Goal: Task Accomplishment & Management: Use online tool/utility

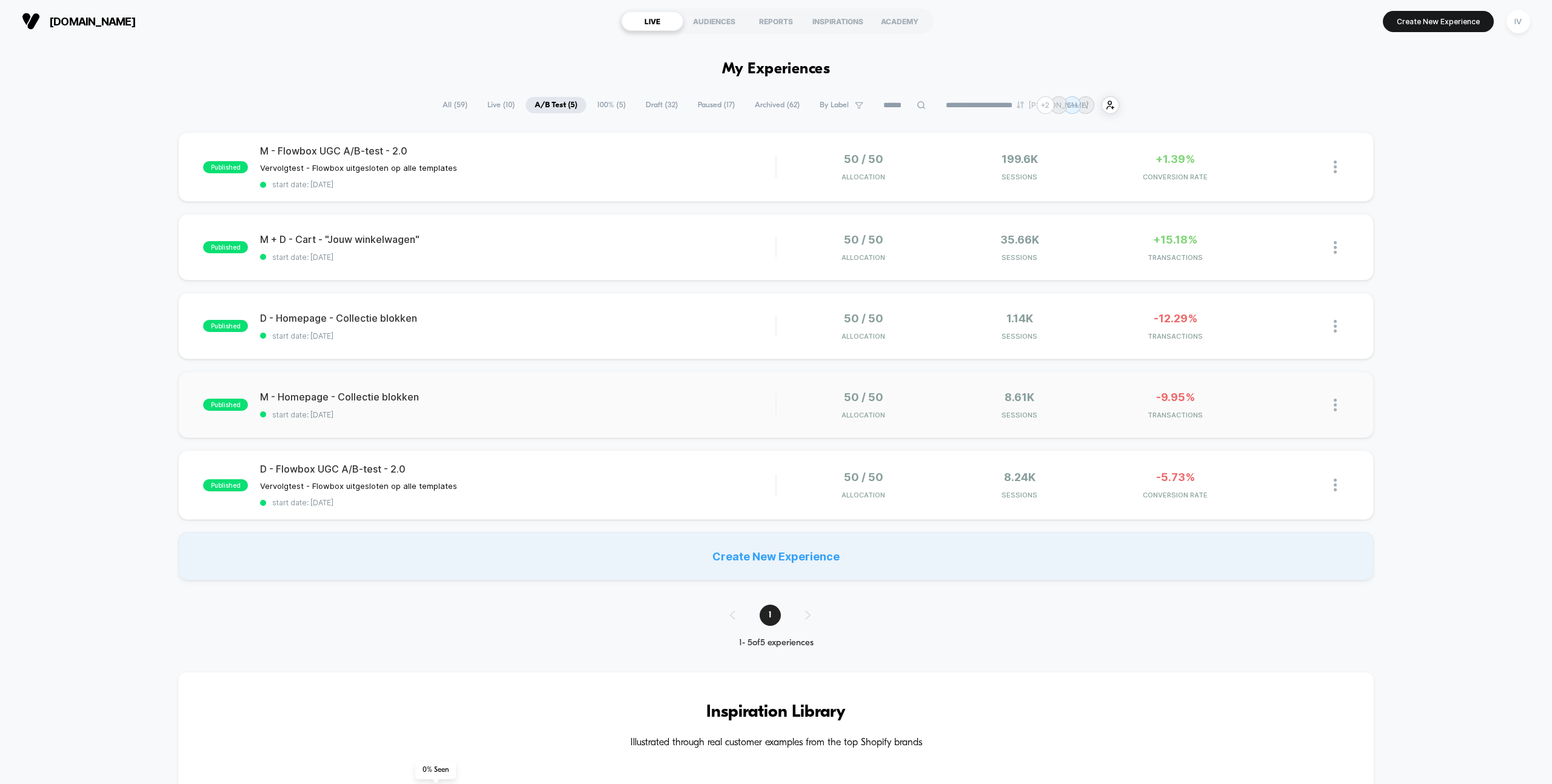
click at [644, 389] on div "published M - Homepage - Collectie blokken start date: 22-9-2025 50 / 50 Alloca…" at bounding box center [775, 404] width 1195 height 66
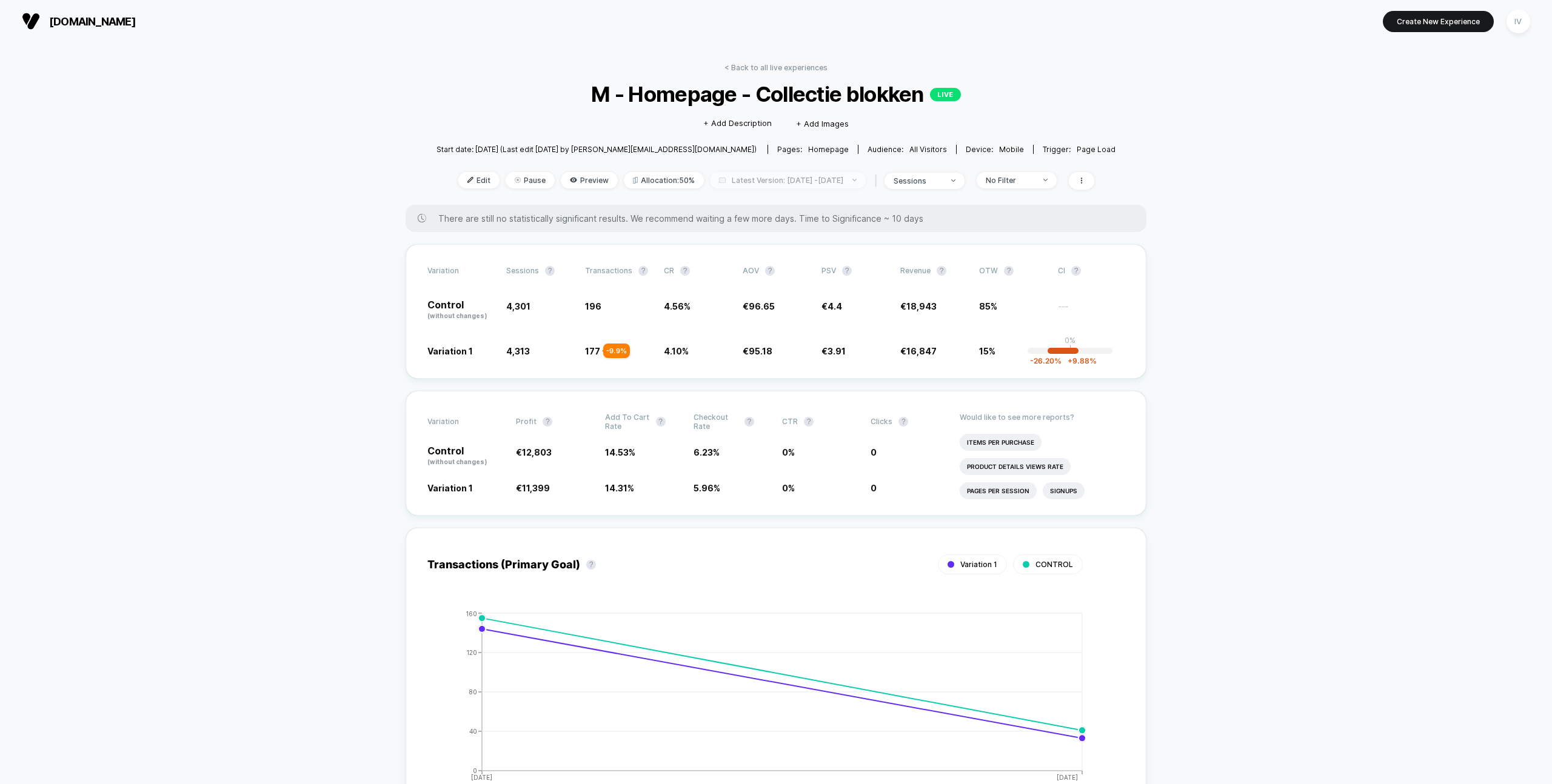
click at [758, 172] on span "Latest Version: Sep 22, 2025 - Sep 23, 2025" at bounding box center [788, 180] width 156 height 17
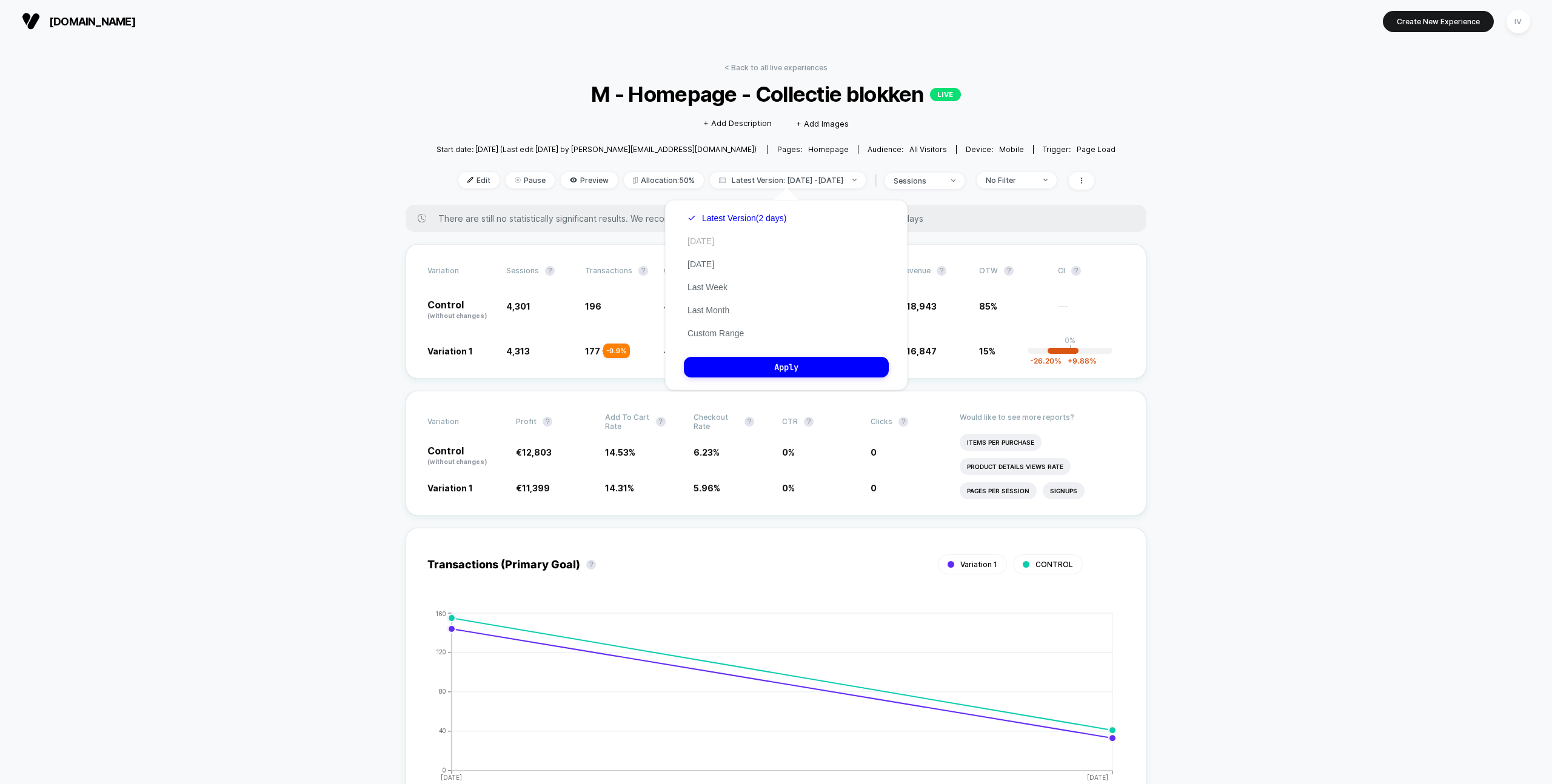
click at [708, 238] on button "Today" at bounding box center [700, 241] width 34 height 11
click at [797, 366] on button "Apply" at bounding box center [786, 367] width 205 height 21
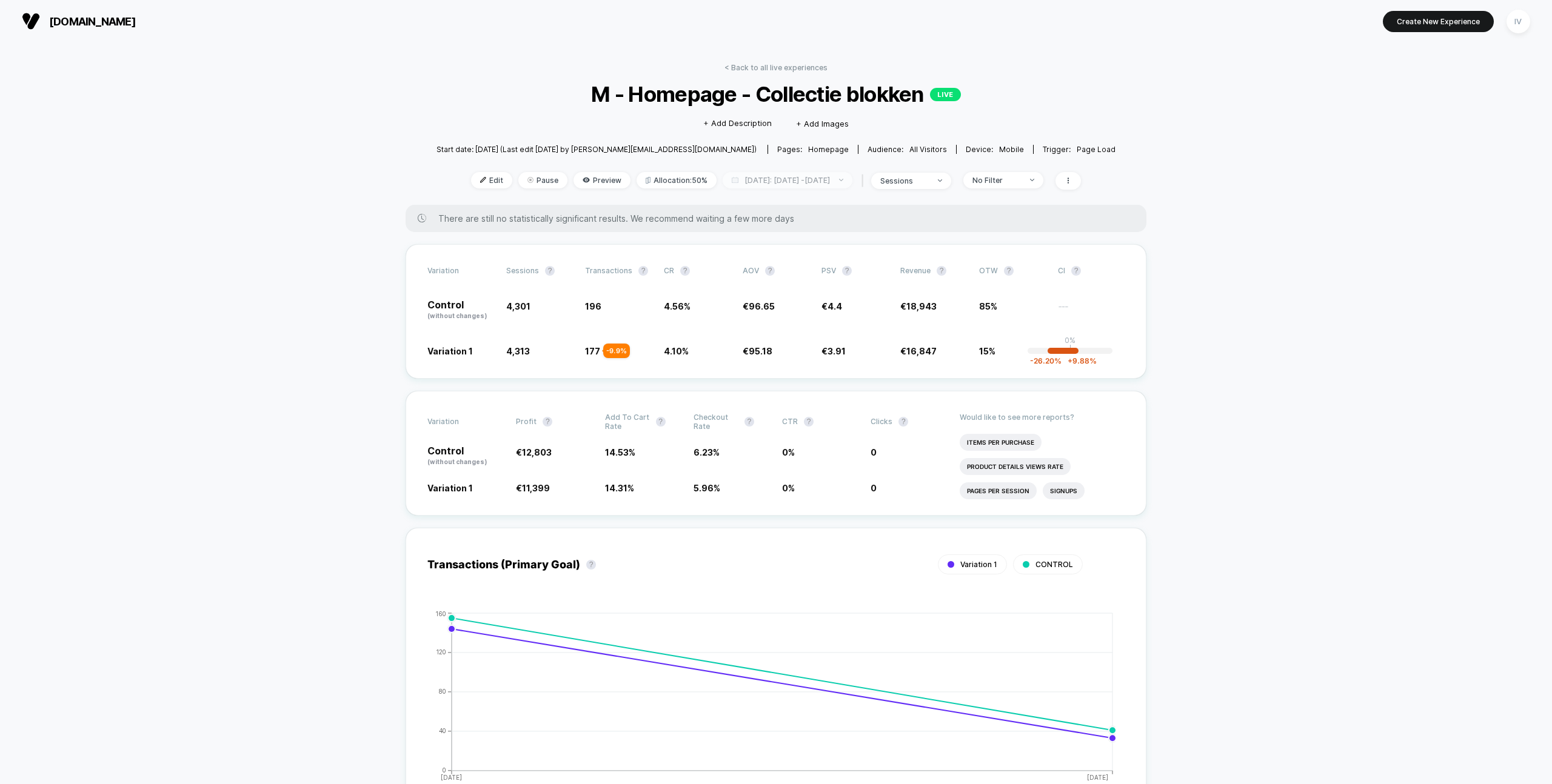
click at [759, 181] on span "Today: Sep 22, 2025 - Sep 23, 2025" at bounding box center [787, 180] width 130 height 17
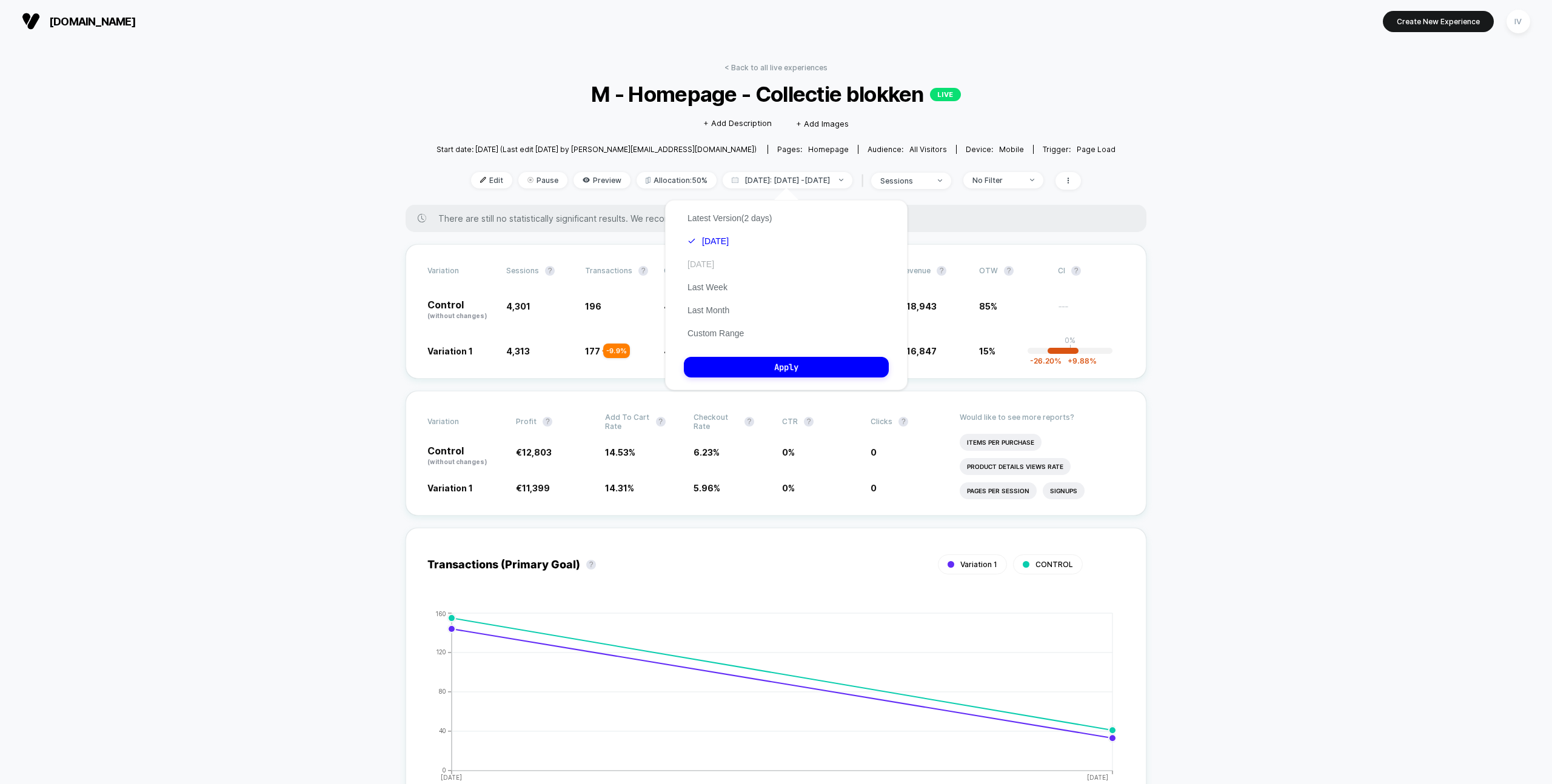
click at [715, 262] on button "Yesterday" at bounding box center [700, 265] width 34 height 11
click at [812, 369] on button "Apply" at bounding box center [786, 367] width 205 height 21
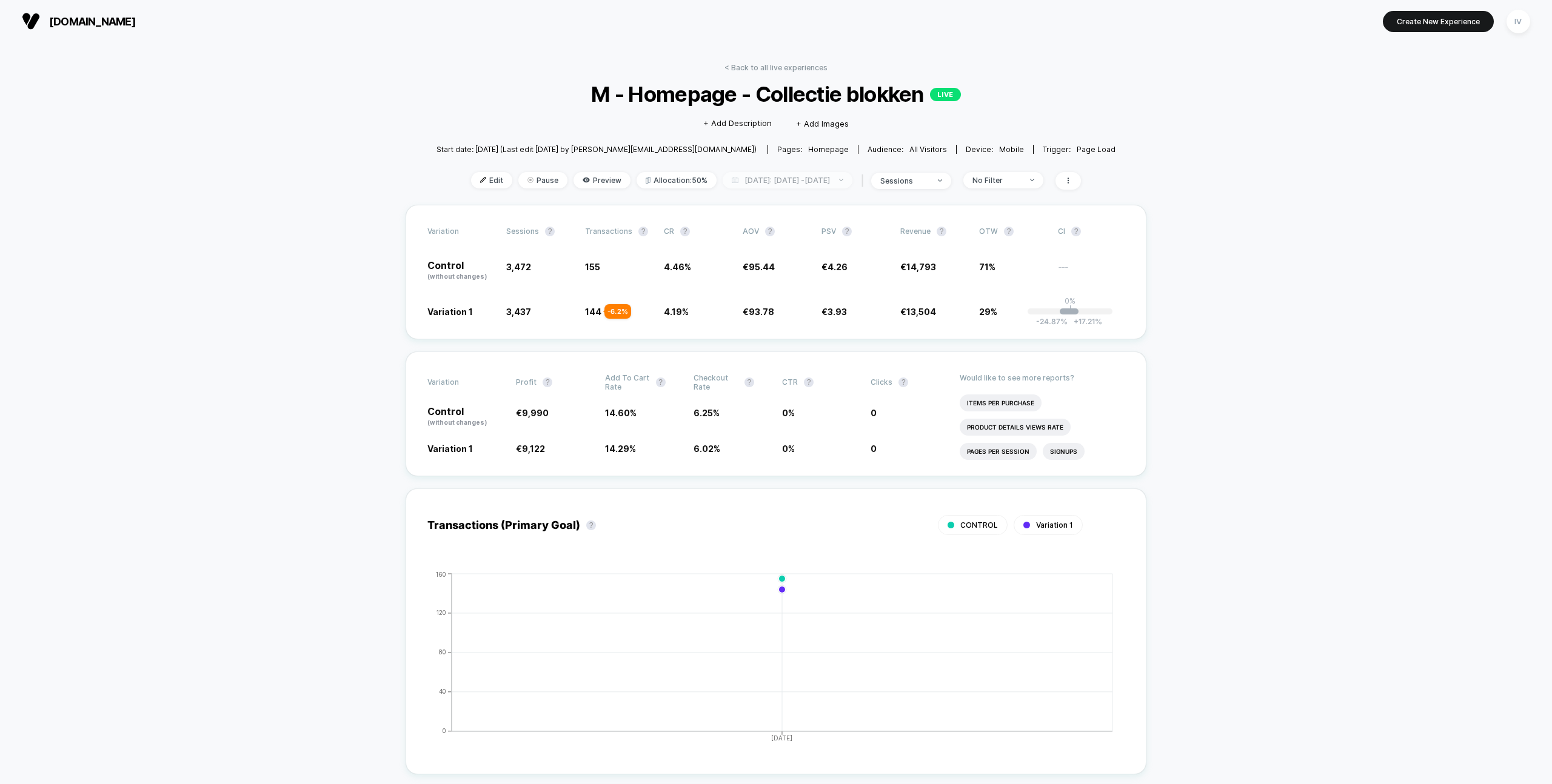
click at [759, 184] on span "Yesterday: Sep 22, 2025 - Sep 22, 2025" at bounding box center [787, 180] width 130 height 17
click at [712, 240] on button "Today" at bounding box center [700, 241] width 34 height 11
click at [797, 370] on button "Apply" at bounding box center [786, 367] width 205 height 21
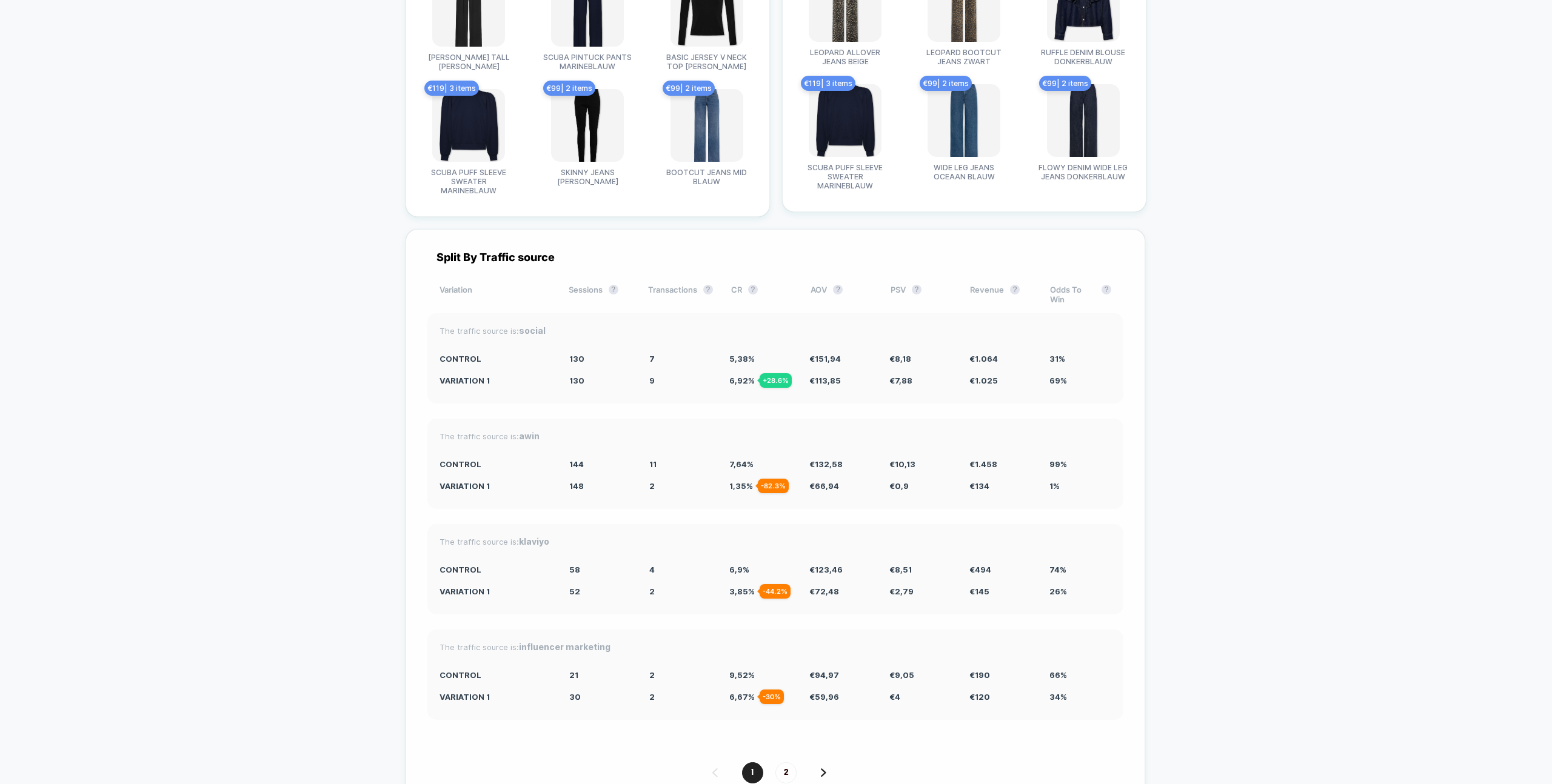
scroll to position [3796, 0]
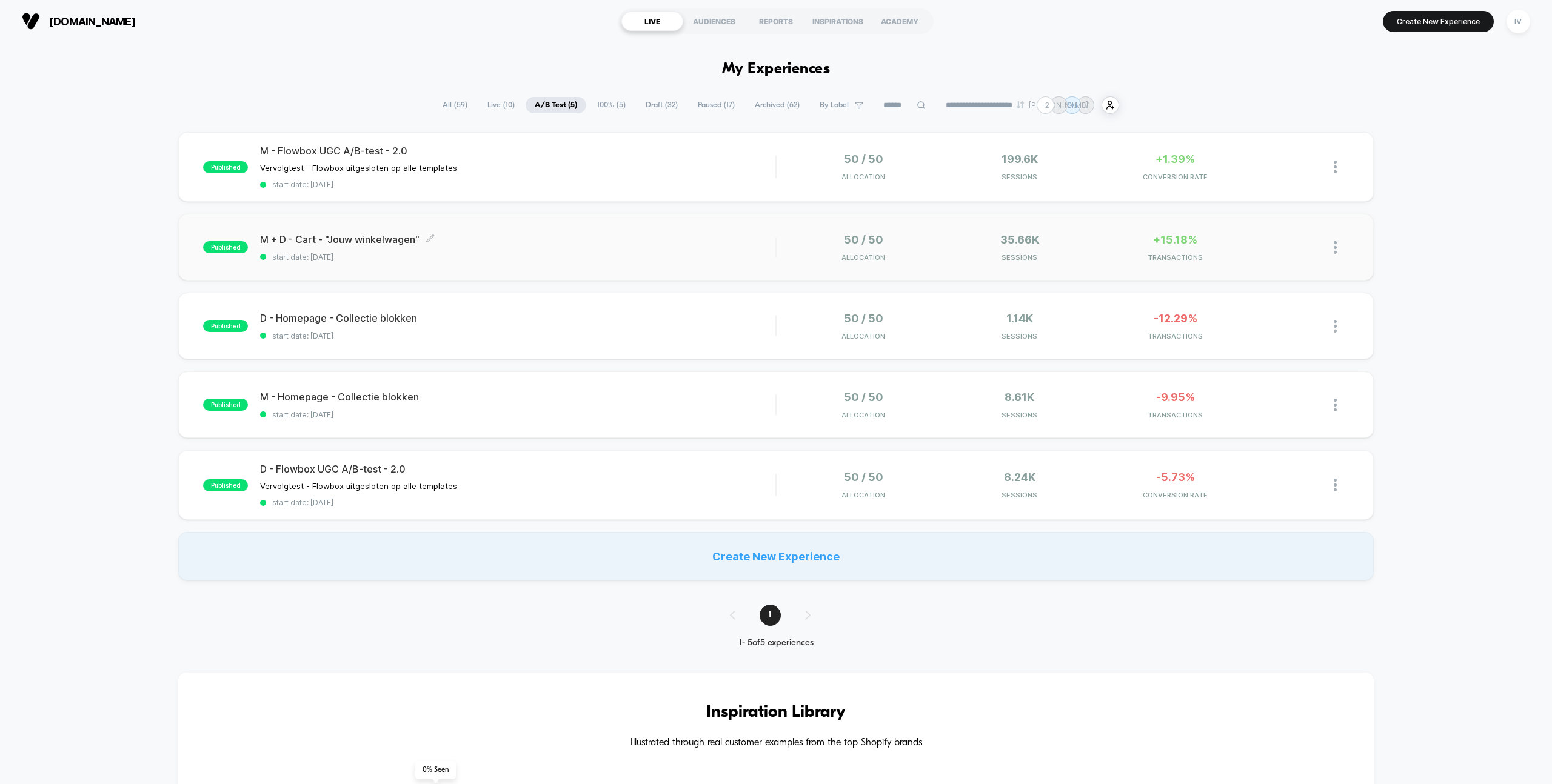
click at [760, 237] on span "M + D - Cart - "Jouw winkelwagen" Click to edit experience details" at bounding box center [518, 239] width 515 height 12
click at [676, 402] on div "M - Homepage - Collectie blokken Click to edit experience details Click to edit…" at bounding box center [518, 404] width 515 height 28
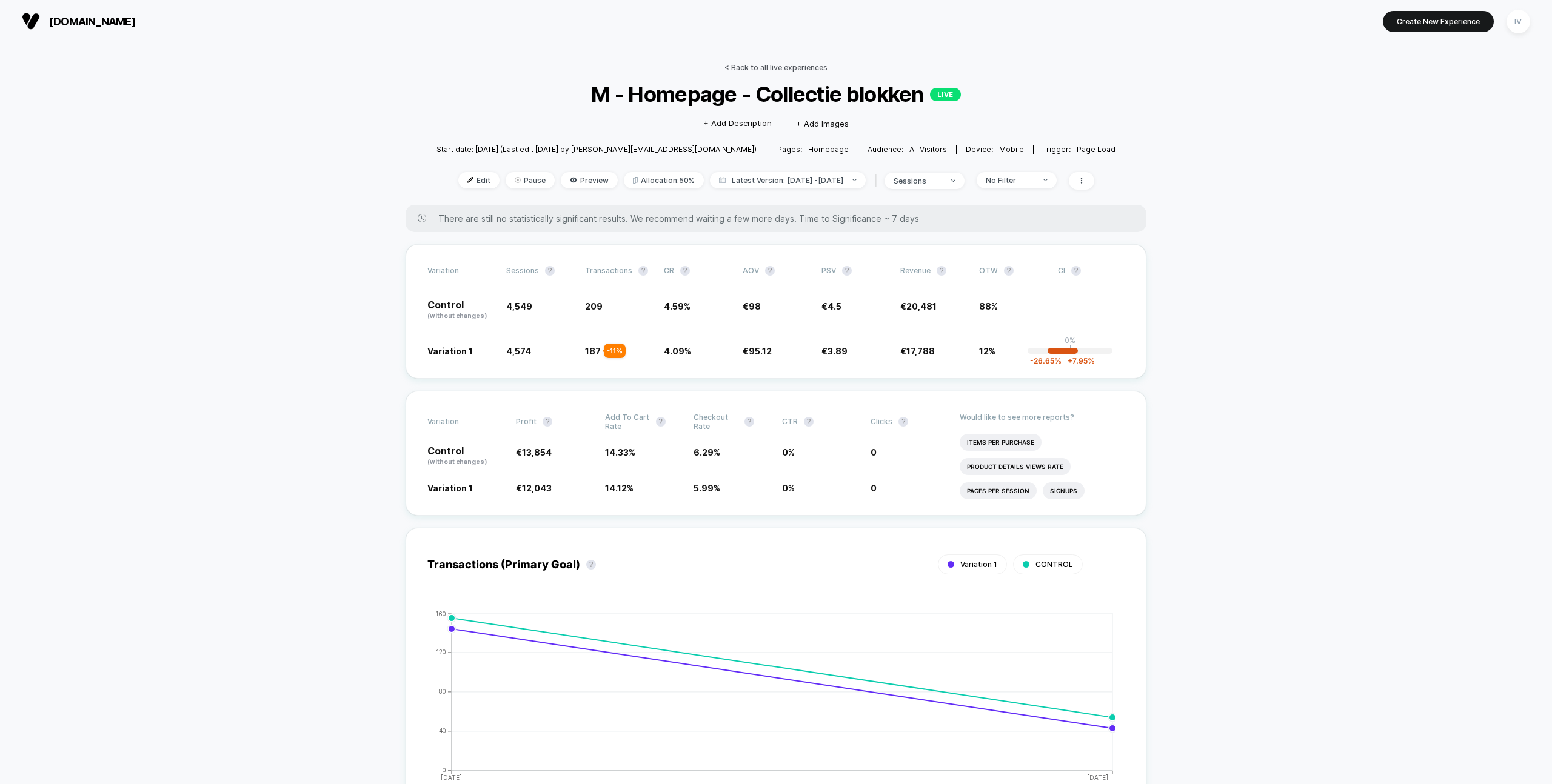
click at [775, 63] on link "< Back to all live experiences" at bounding box center [776, 67] width 103 height 9
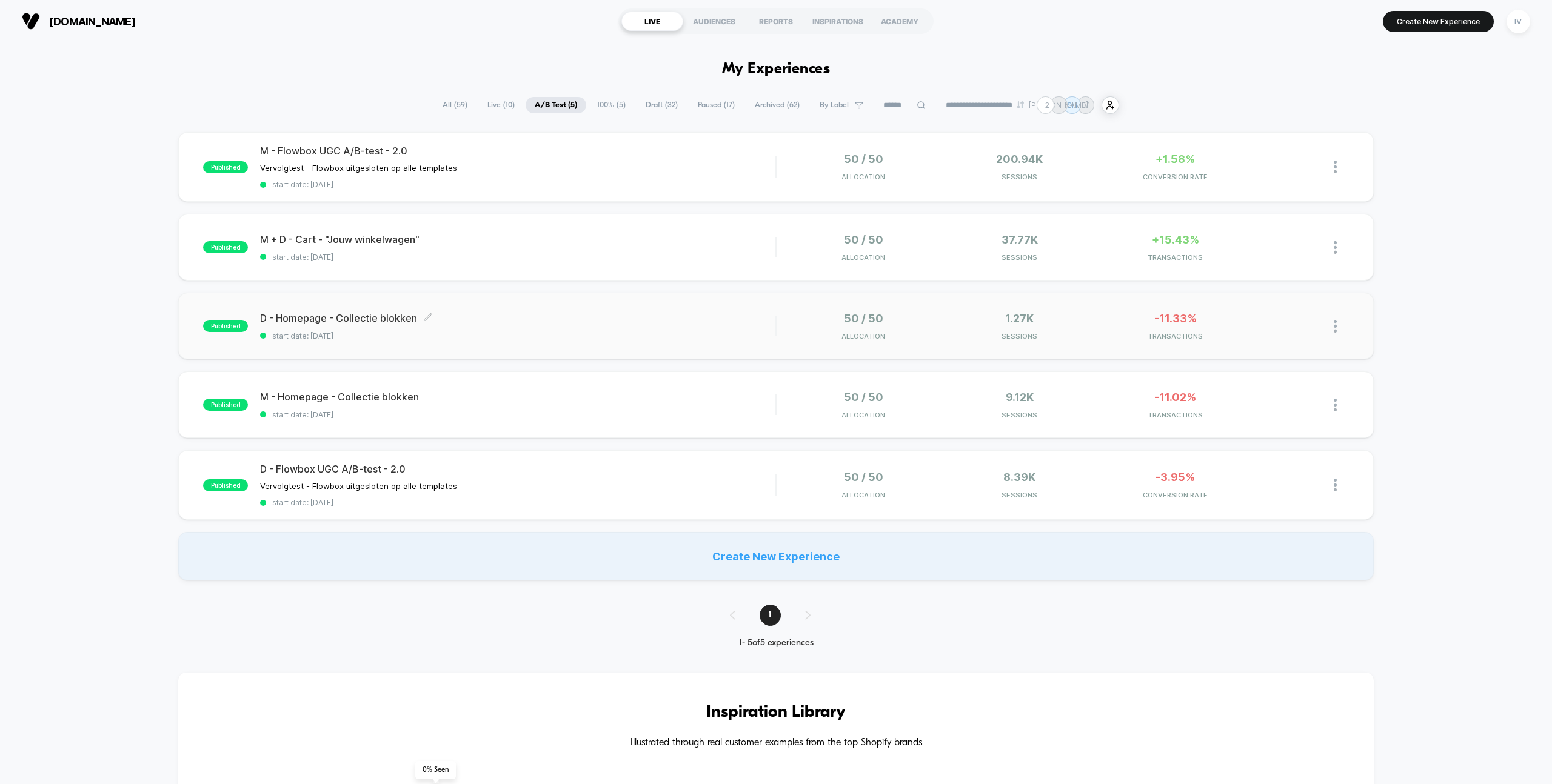
click at [624, 334] on span "start date: [DATE]" at bounding box center [518, 336] width 515 height 9
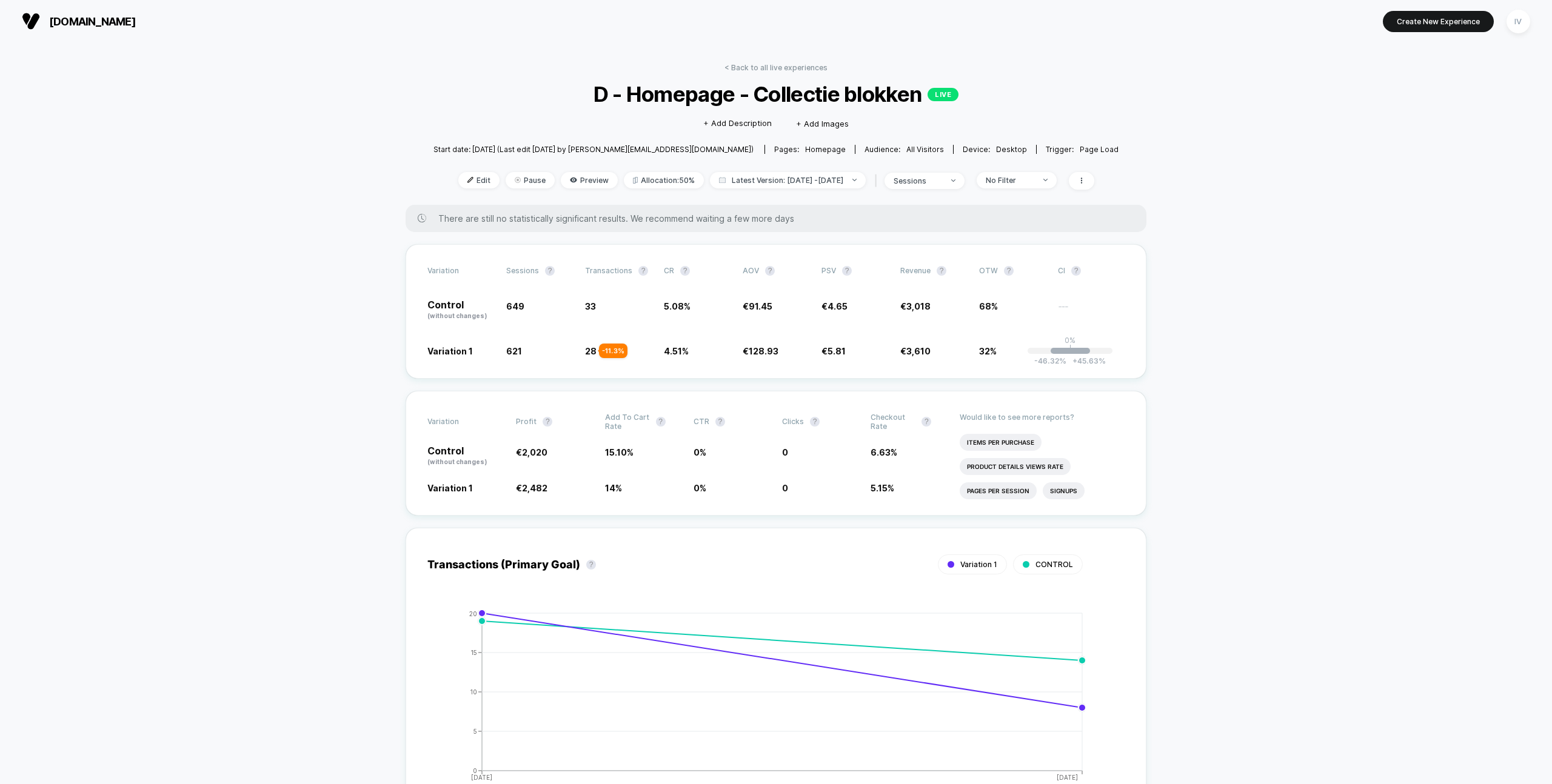
click at [570, 187] on div "Edit Pause Preview Allocation: 50% Latest Version: Sep 22, 2025 - Sep 23, 2025 …" at bounding box center [776, 180] width 685 height 17
click at [567, 184] on span "Preview" at bounding box center [589, 180] width 57 height 17
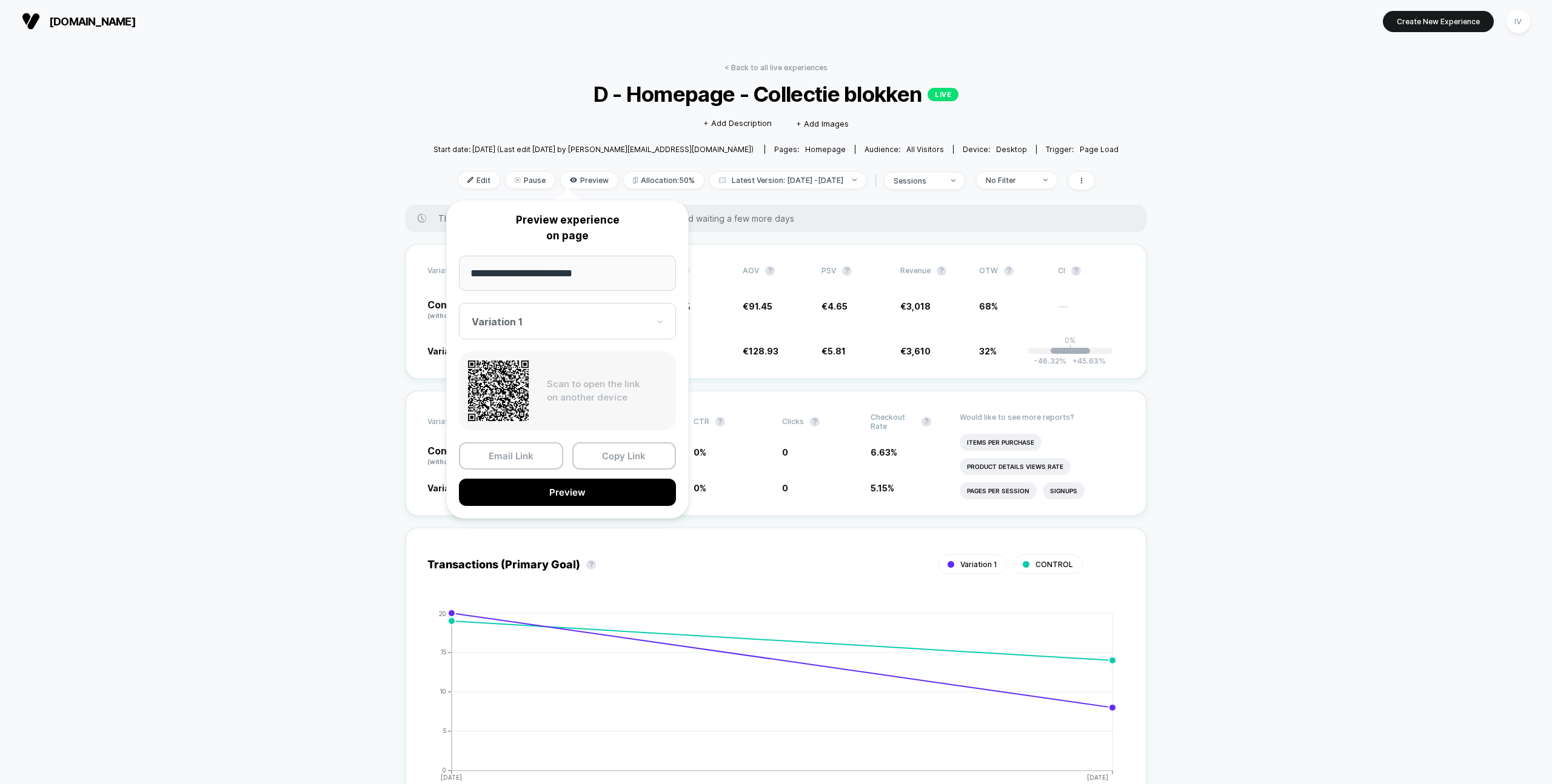
click at [587, 509] on div "**********" at bounding box center [567, 359] width 242 height 319
click at [587, 500] on button "Preview" at bounding box center [567, 492] width 217 height 27
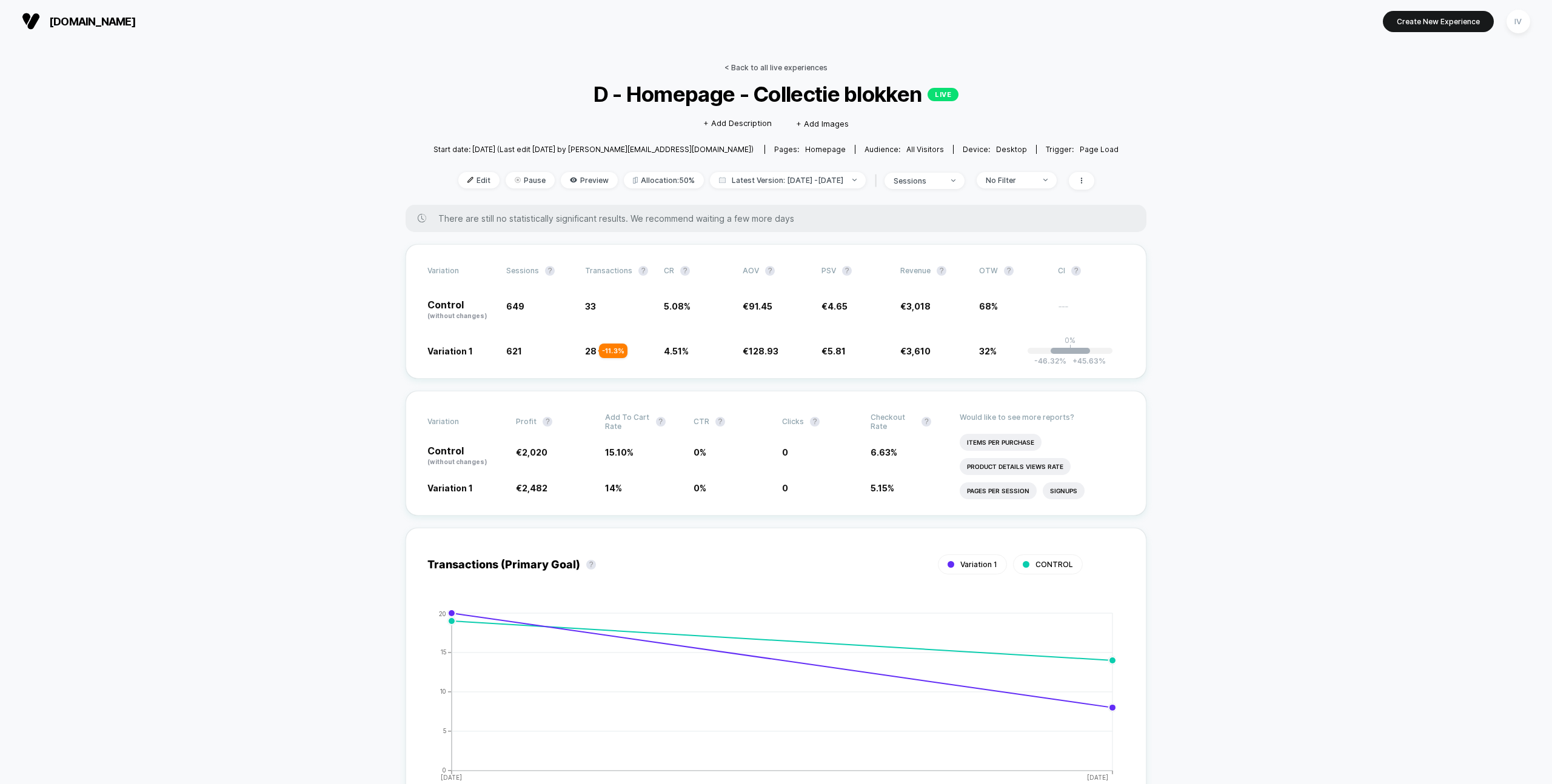
click at [732, 65] on link "< Back to all live experiences" at bounding box center [776, 67] width 103 height 9
